Goal: Information Seeking & Learning: Learn about a topic

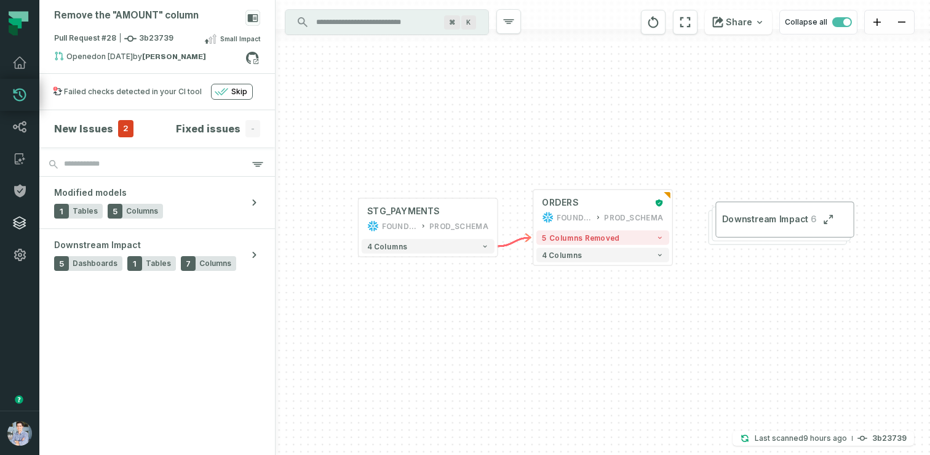
click at [15, 221] on icon at bounding box center [20, 223] width 12 height 12
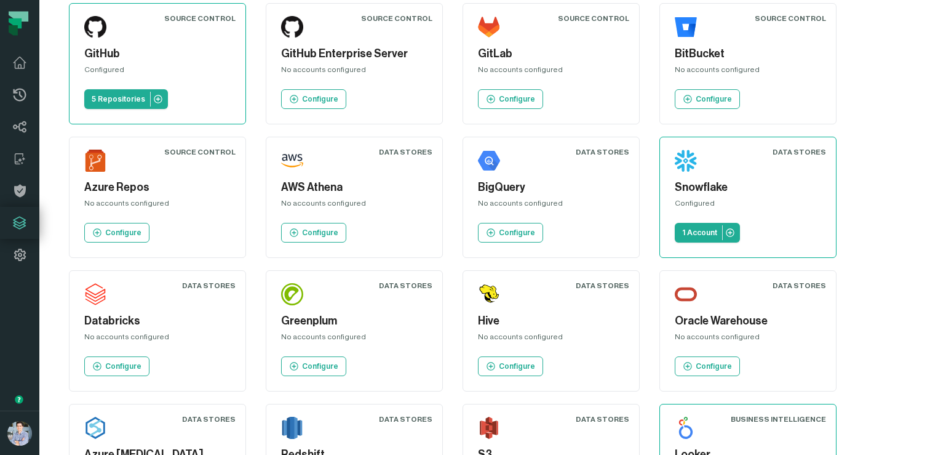
scroll to position [39, 0]
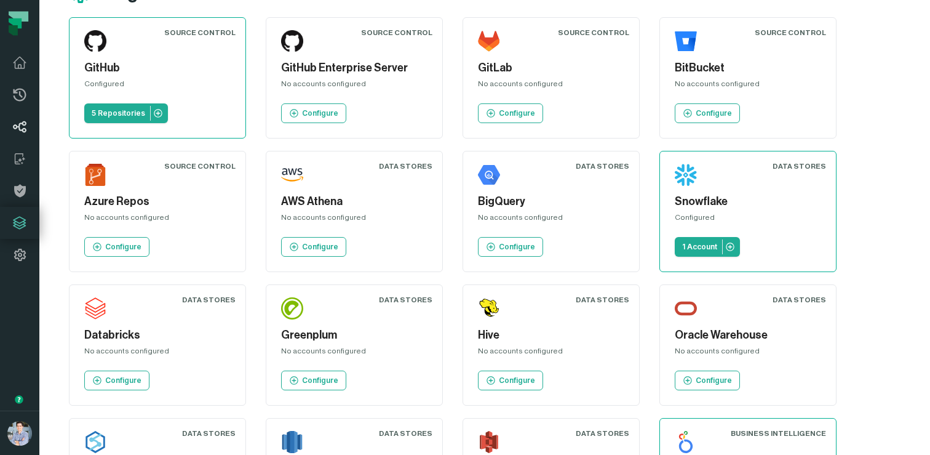
click at [26, 117] on link "Lineage" at bounding box center [19, 127] width 39 height 32
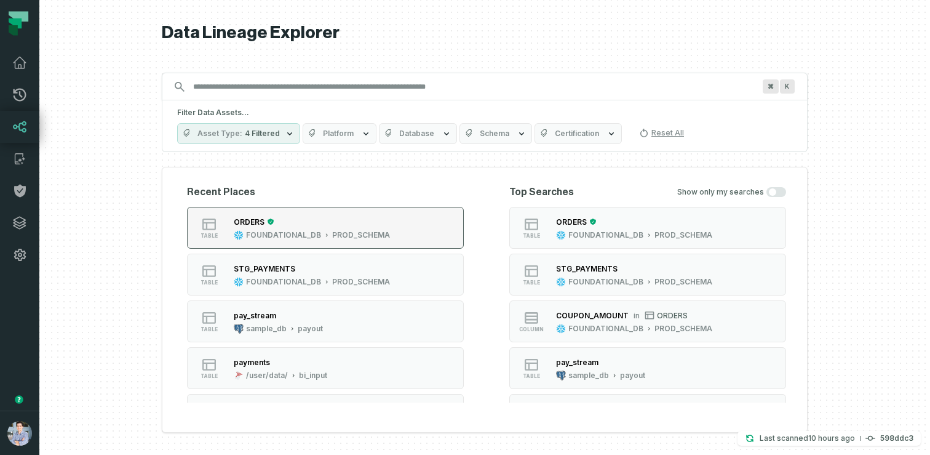
click at [253, 215] on div "ORDERS" at bounding box center [312, 221] width 156 height 12
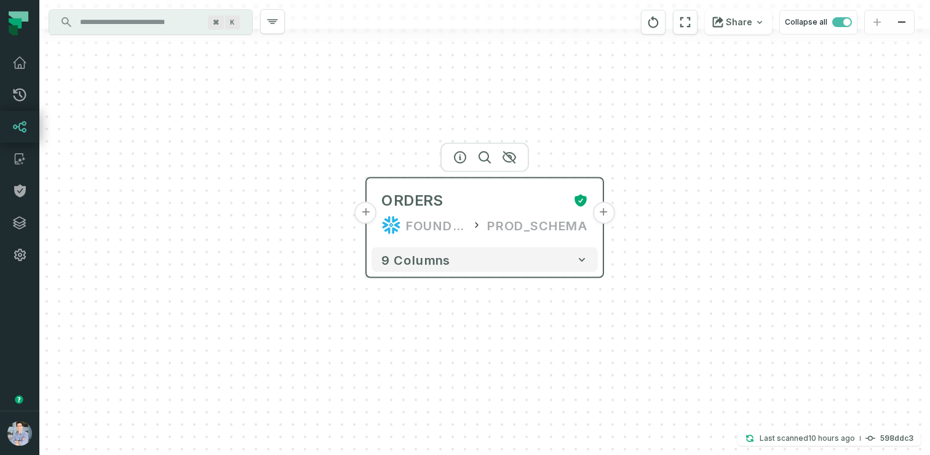
click at [598, 214] on button "+" at bounding box center [603, 213] width 22 height 22
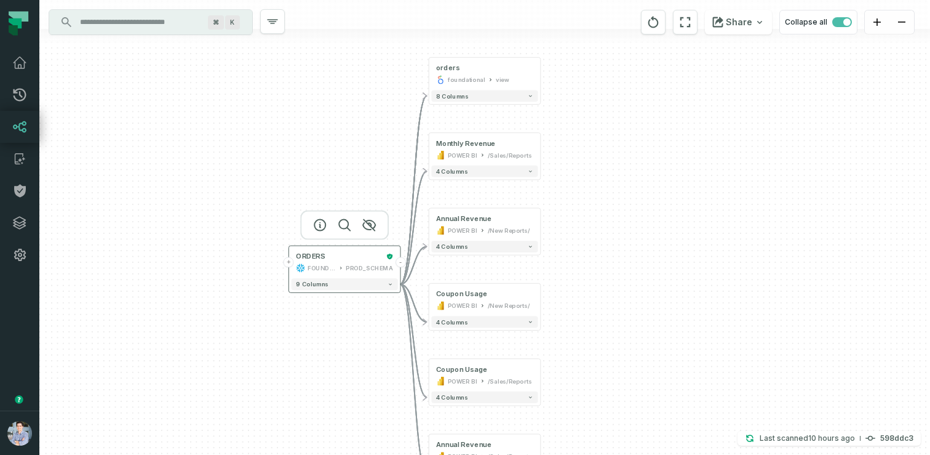
click at [292, 263] on button "+" at bounding box center [289, 262] width 10 height 10
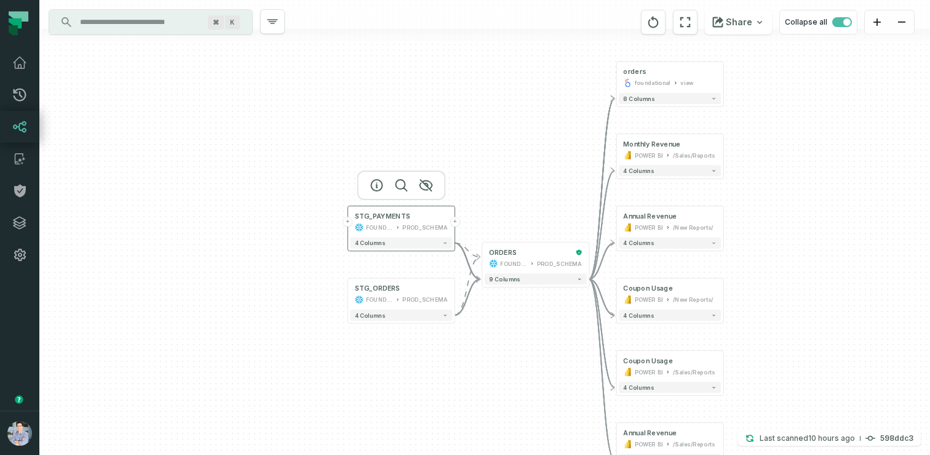
click at [347, 220] on button "+" at bounding box center [348, 222] width 10 height 10
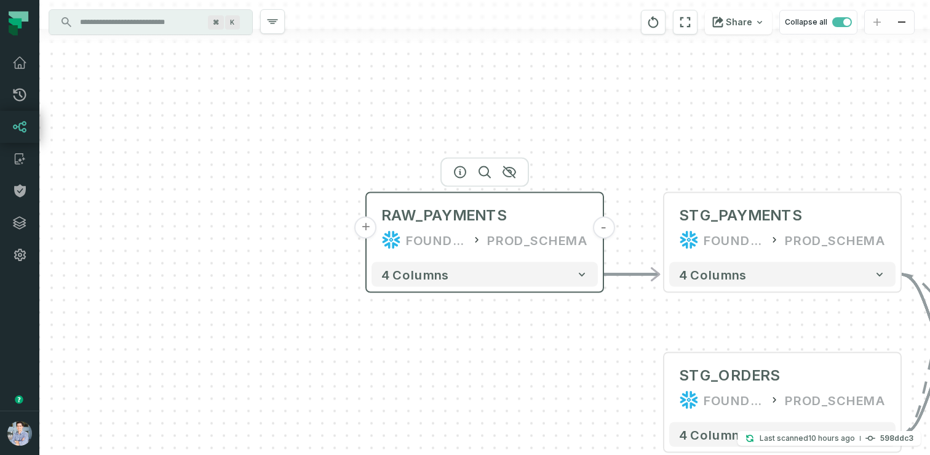
click at [372, 226] on button "+" at bounding box center [366, 228] width 22 height 22
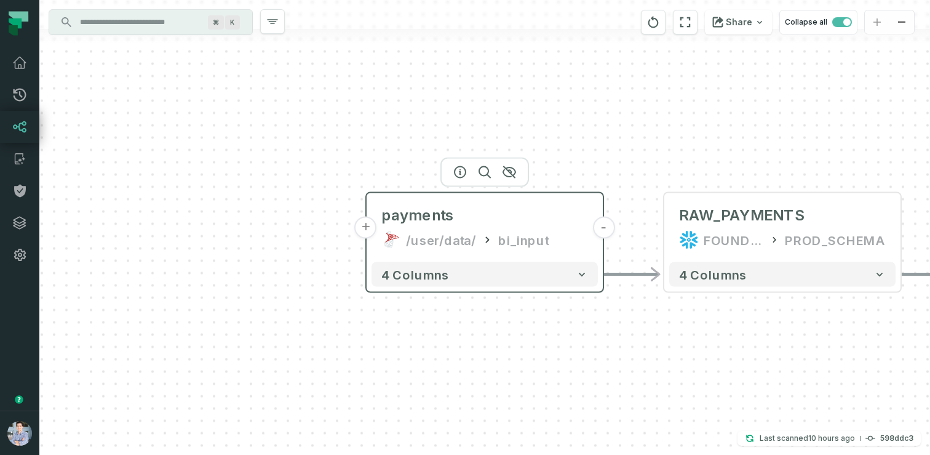
click at [432, 225] on div "payments /user/data/ bi_input" at bounding box center [485, 227] width 226 height 59
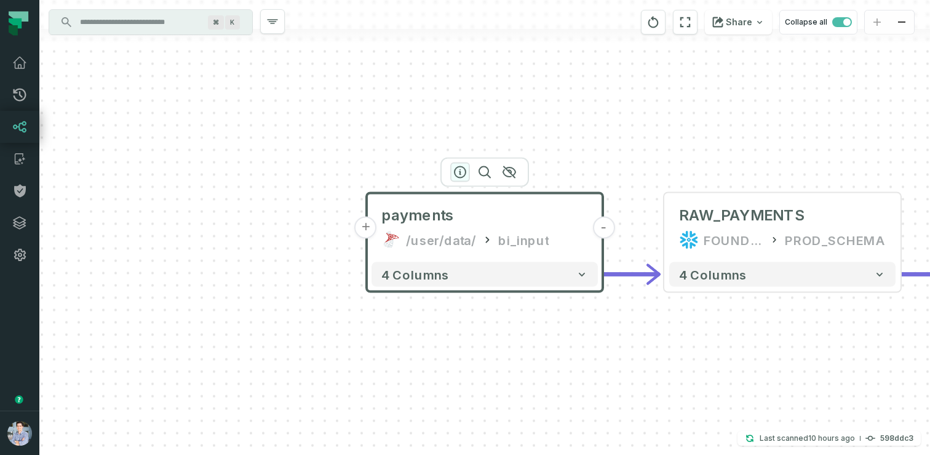
click at [456, 169] on icon "button" at bounding box center [460, 172] width 11 height 11
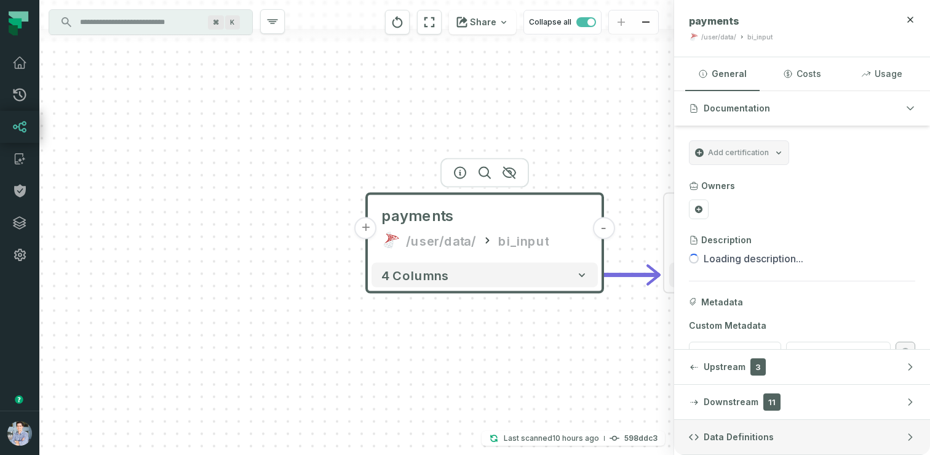
click at [747, 434] on span "Data Definitions" at bounding box center [739, 437] width 70 height 12
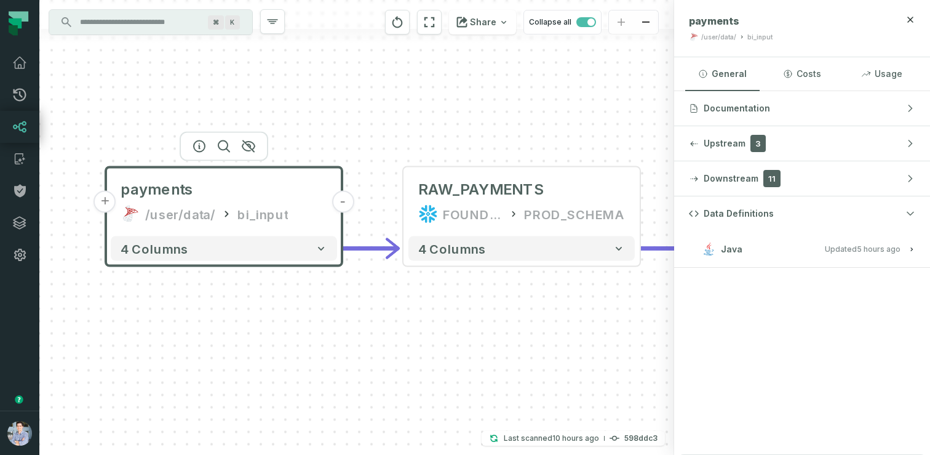
drag, startPoint x: 613, startPoint y: 362, endPoint x: 350, endPoint y: 336, distance: 264.6
click at [349, 336] on div "+ payments /user/data/ bi_input - 4 columns - RAW_PAYMENTS FOUNDATIONAL_DB PROD…" at bounding box center [356, 227] width 635 height 455
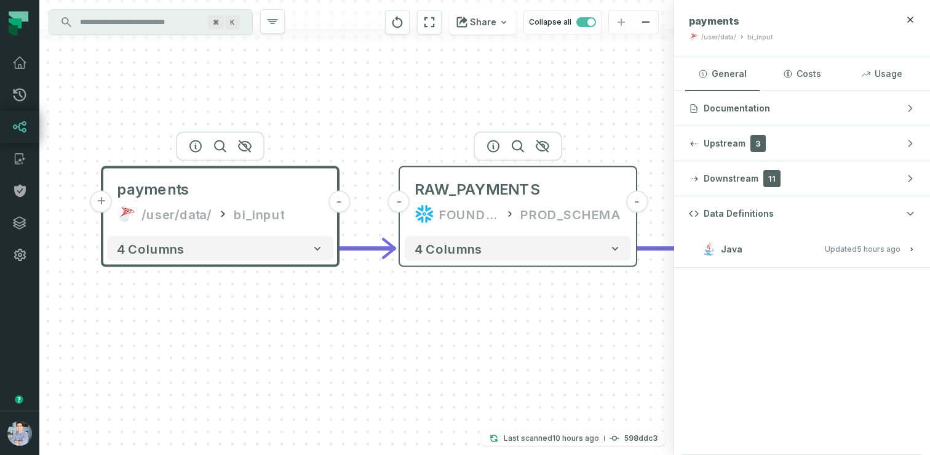
click at [442, 211] on div "FOUNDATIONAL_DB" at bounding box center [469, 214] width 60 height 20
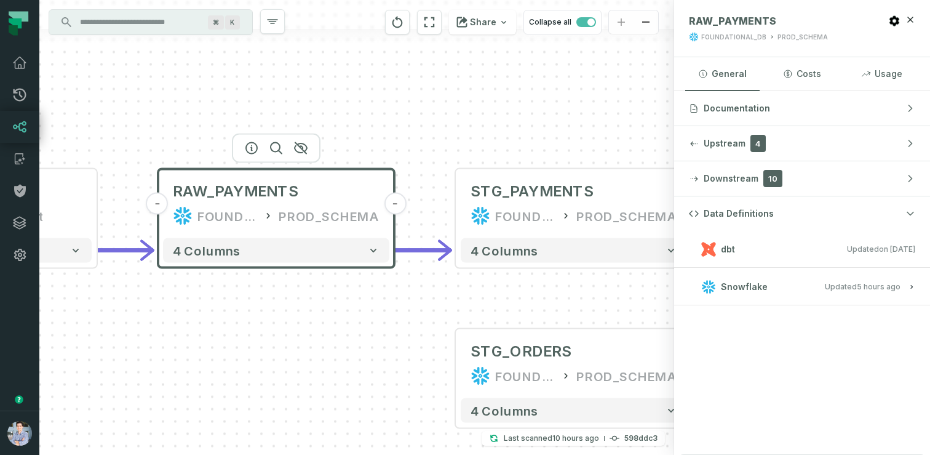
drag, startPoint x: 619, startPoint y: 313, endPoint x: 377, endPoint y: 313, distance: 241.8
click at [377, 313] on div "+ payments /user/data/ bi_input - 4 columns - RAW_PAYMENTS FOUNDATIONAL_DB PROD…" at bounding box center [356, 227] width 635 height 455
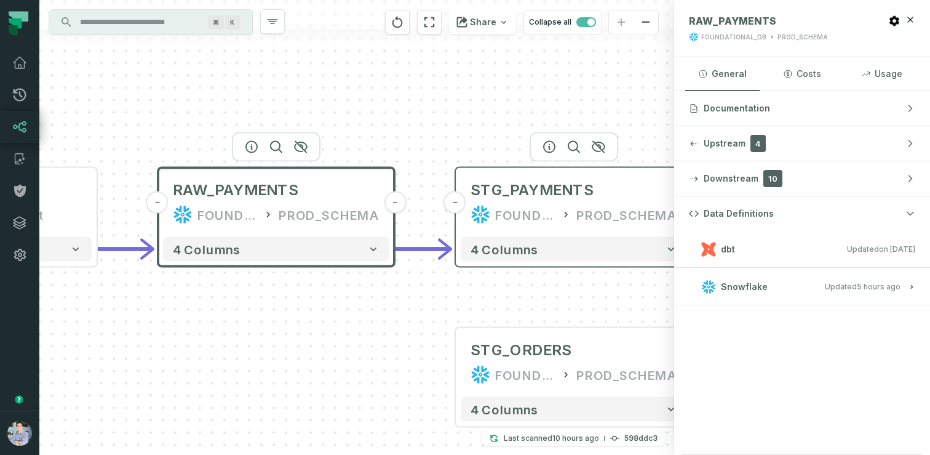
click at [500, 205] on div "FOUNDATIONAL_DB" at bounding box center [525, 215] width 60 height 20
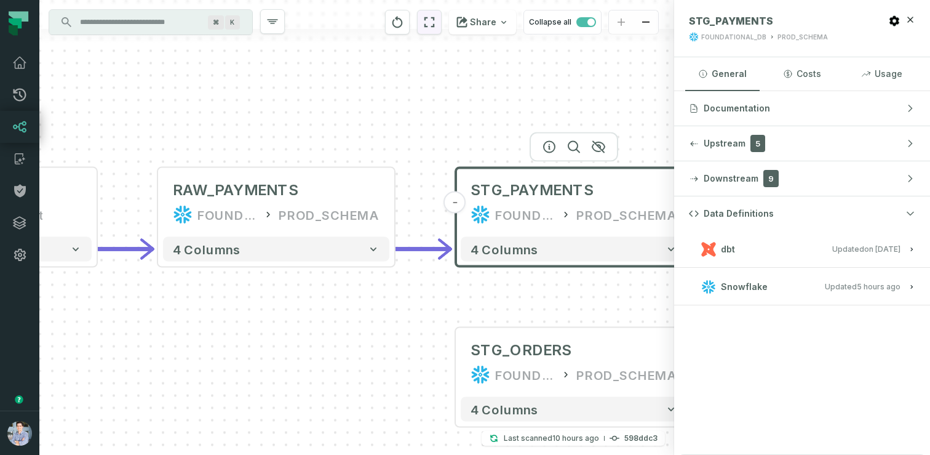
click at [436, 28] on icon "reset" at bounding box center [430, 22] width 14 height 15
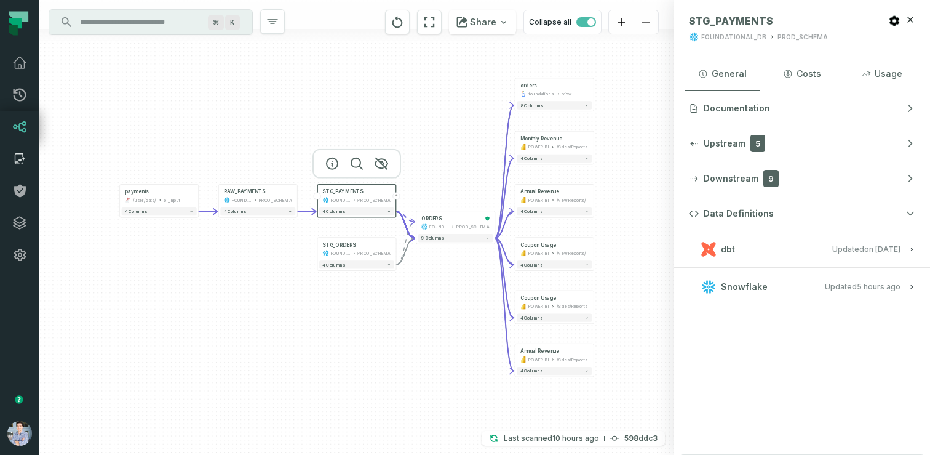
click at [17, 160] on icon at bounding box center [19, 158] width 15 height 15
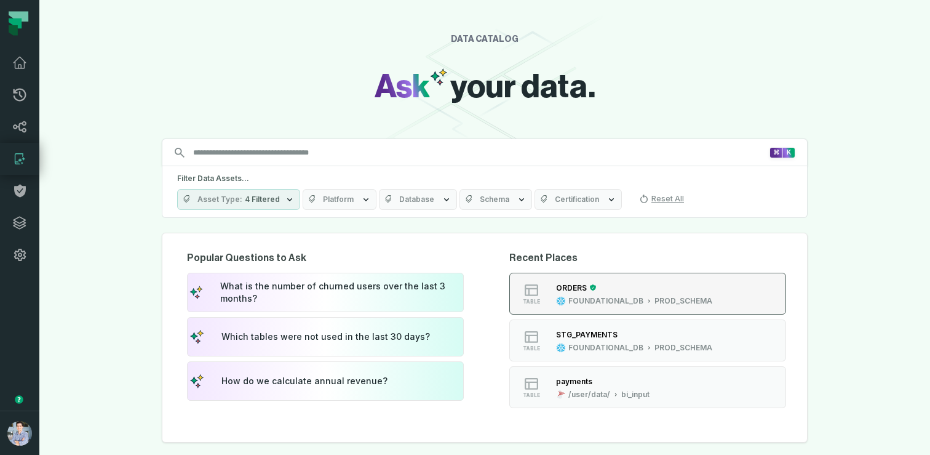
click at [570, 279] on button "table ORDERS FOUNDATIONAL_DB PROD_SCHEMA" at bounding box center [647, 294] width 277 height 42
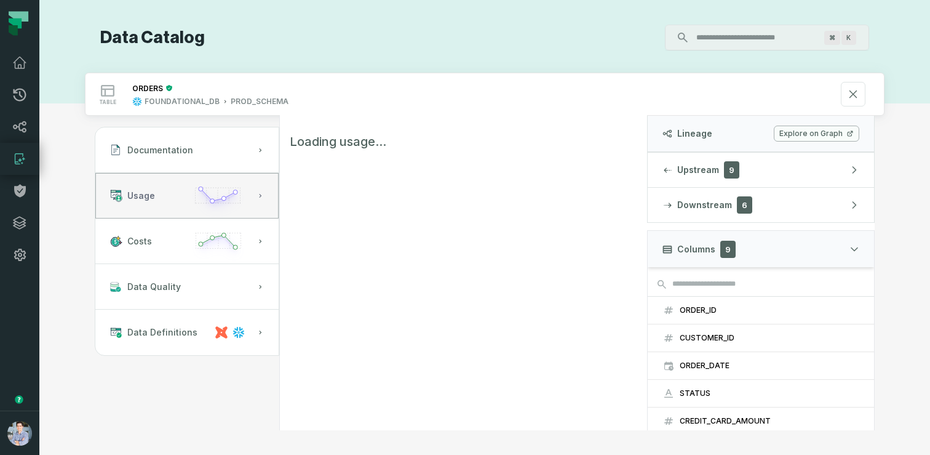
click at [188, 191] on button "Usage" at bounding box center [186, 196] width 183 height 46
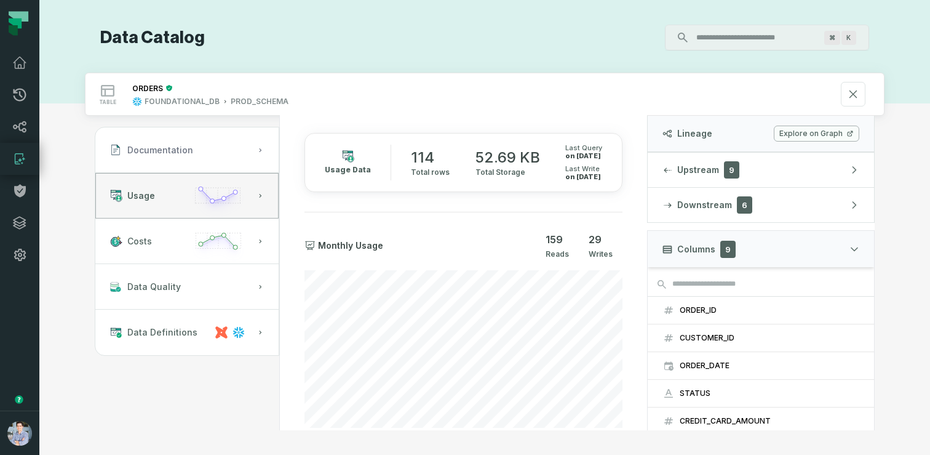
click at [185, 149] on span "Documentation" at bounding box center [160, 150] width 66 height 12
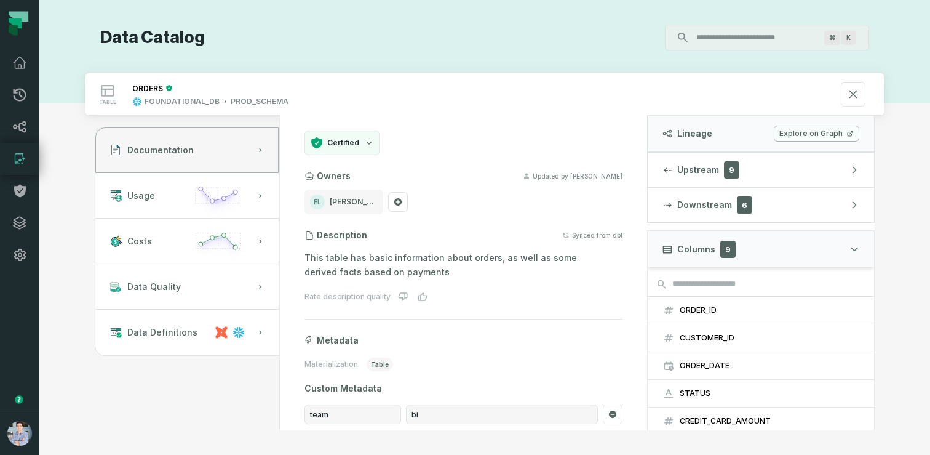
click at [702, 36] on input "Discovery Provider cmdk menu" at bounding box center [756, 38] width 134 height 20
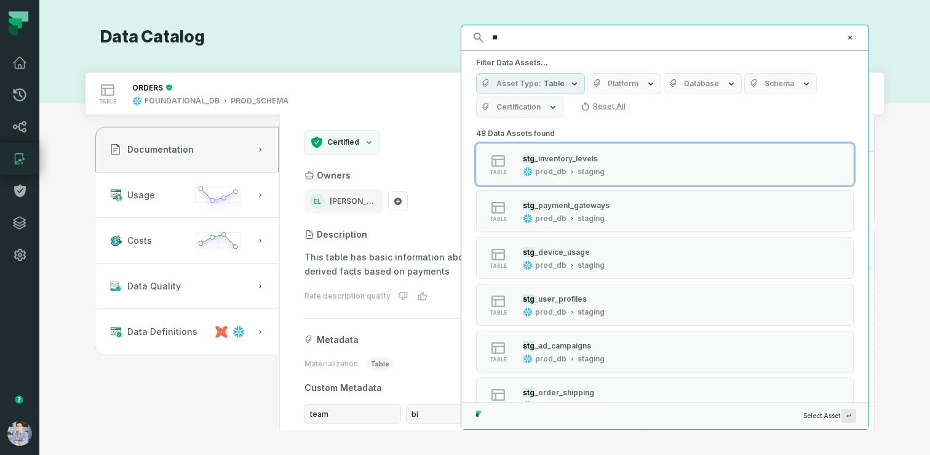
type input "*"
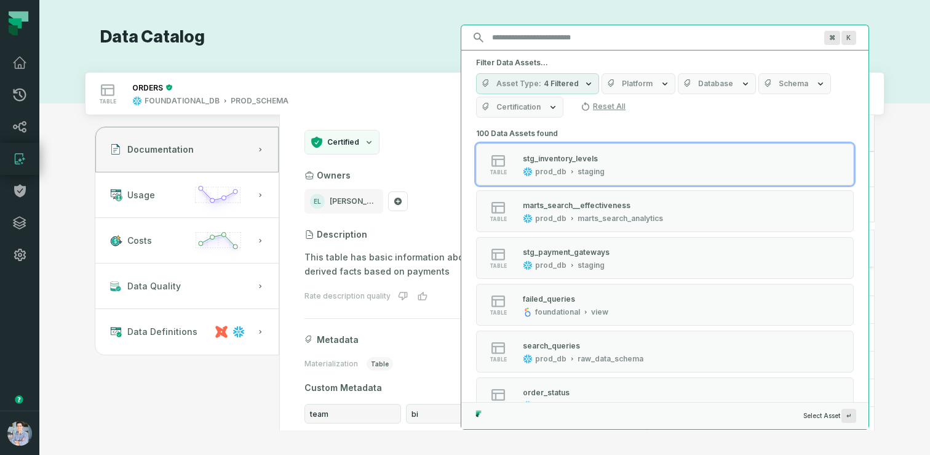
click at [388, 43] on div "⌘ K Filter Data Assets... Asset Type 4 Filtered Platform Database Schema Certif…" at bounding box center [537, 37] width 664 height 25
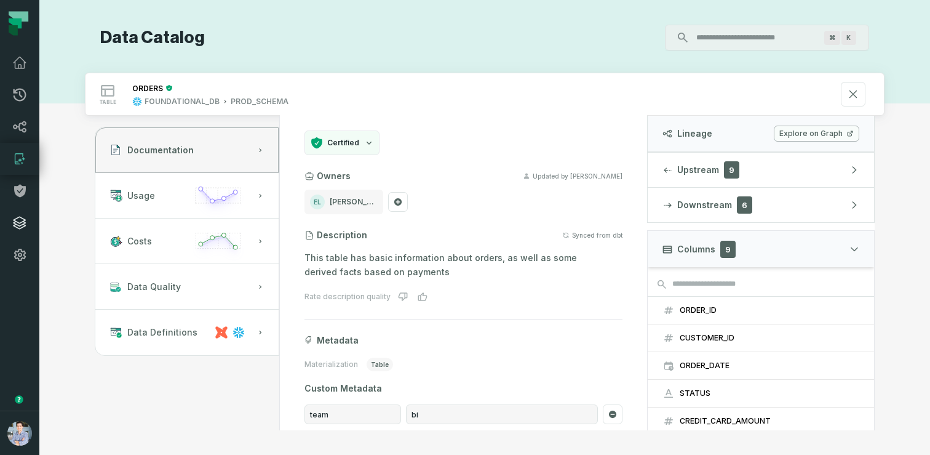
click at [12, 217] on link "Integrations" at bounding box center [19, 223] width 39 height 32
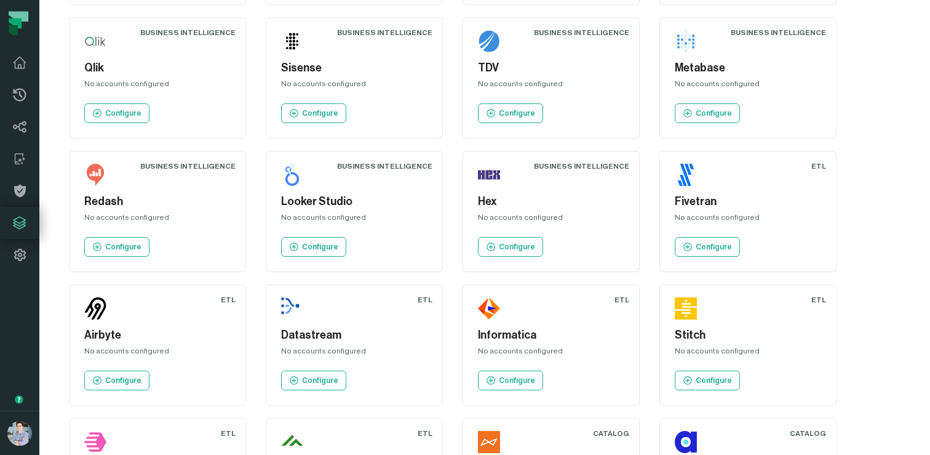
scroll to position [688, 0]
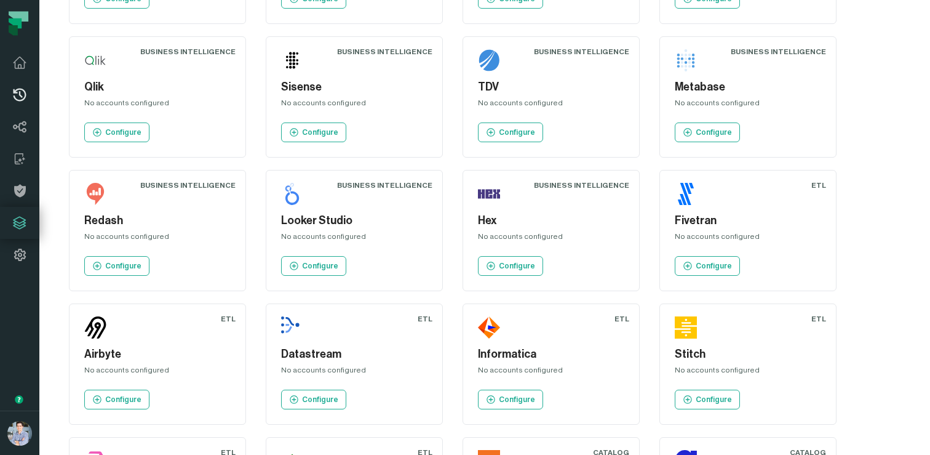
click at [11, 89] on link "Pull Requests" at bounding box center [19, 95] width 39 height 32
